Goal: Check status: Check status

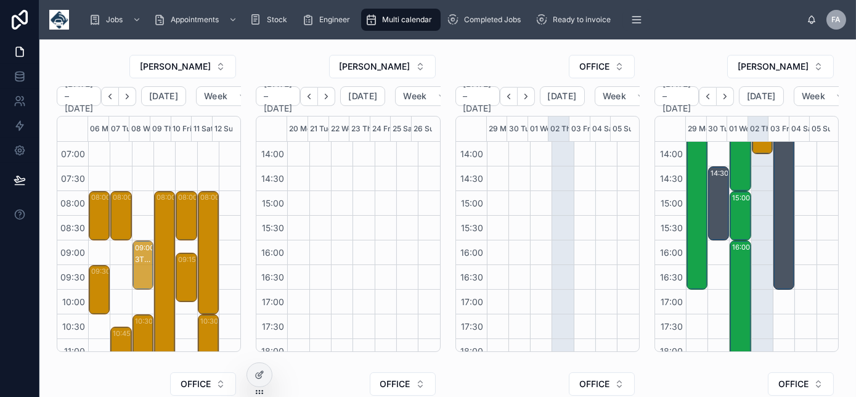
drag, startPoint x: 138, startPoint y: 219, endPoint x: 139, endPoint y: 281, distance: 61.6
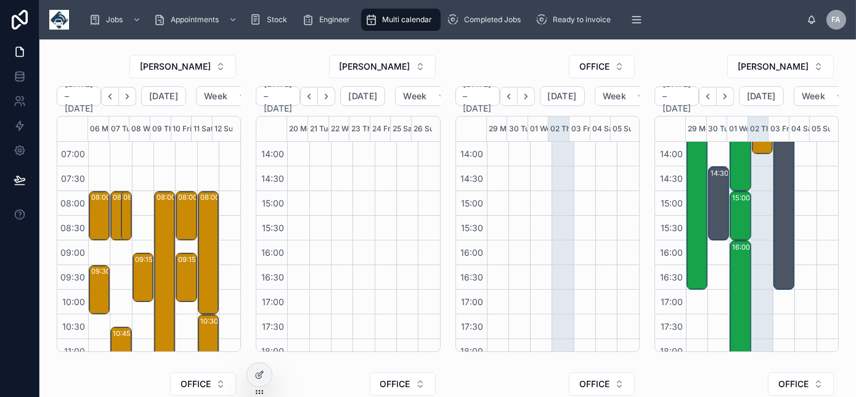
drag, startPoint x: 133, startPoint y: 214, endPoint x: 338, endPoint y: 256, distance: 209.6
click at [340, 256] on div at bounding box center [342, 93] width 22 height 592
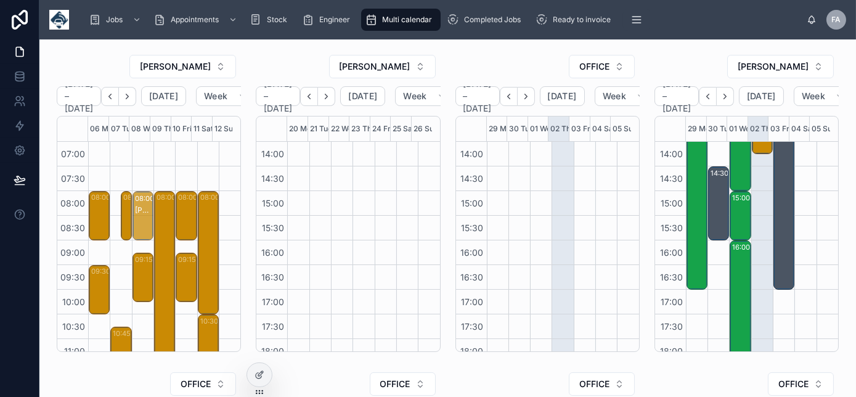
drag, startPoint x: 112, startPoint y: 218, endPoint x: 139, endPoint y: 221, distance: 27.3
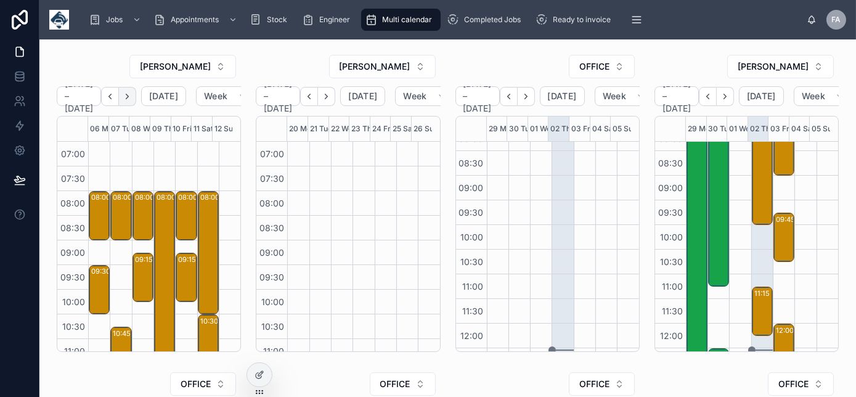
click at [131, 99] on icon "Next" at bounding box center [127, 96] width 9 height 9
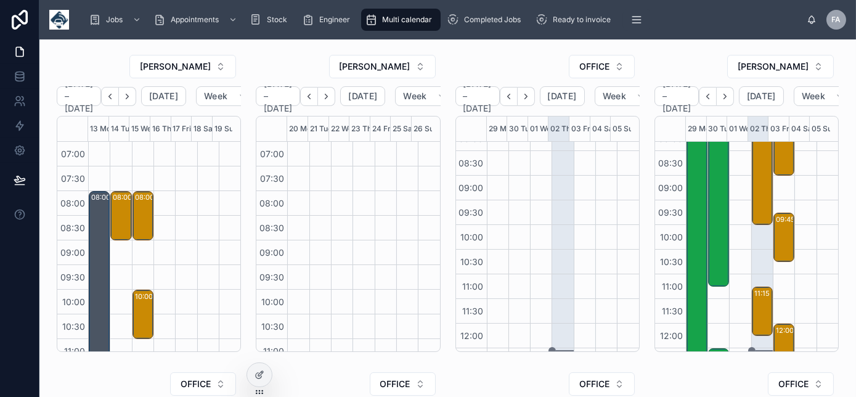
click at [131, 99] on icon "Next" at bounding box center [127, 96] width 9 height 9
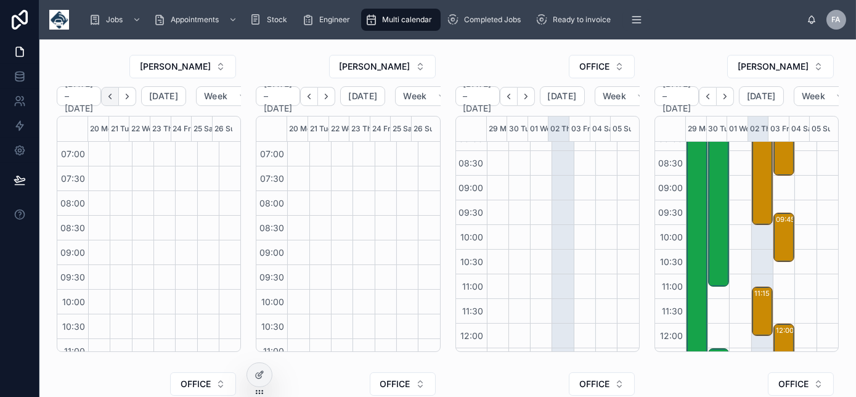
click at [112, 94] on icon "Back" at bounding box center [110, 96] width 2 height 5
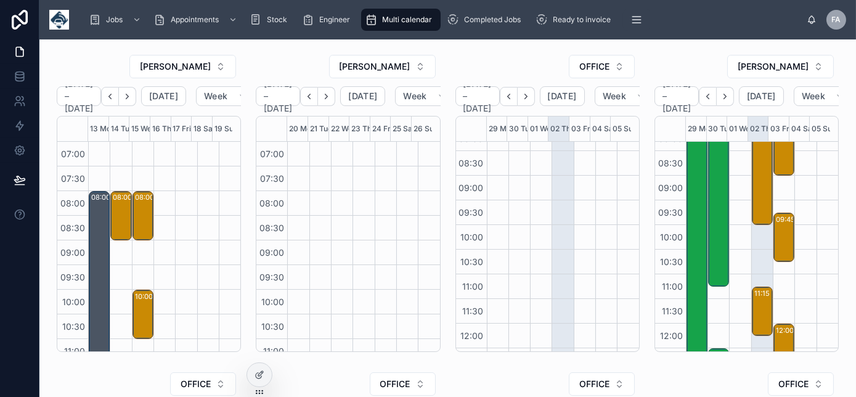
click at [112, 94] on icon "Back" at bounding box center [110, 96] width 2 height 5
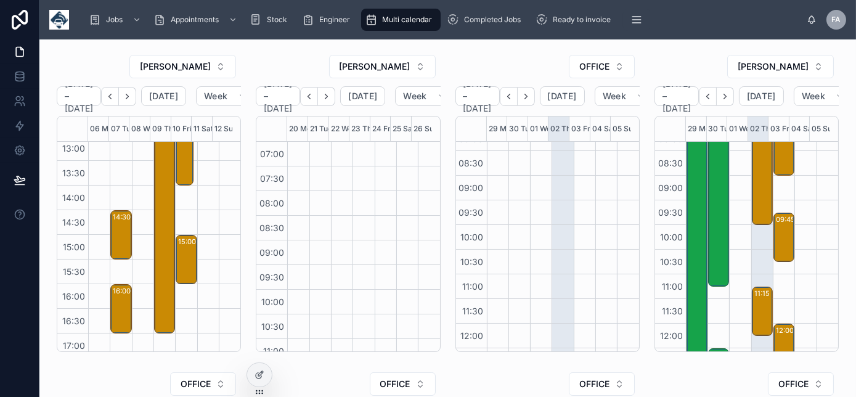
scroll to position [157, 0]
